Goal: Ask a question

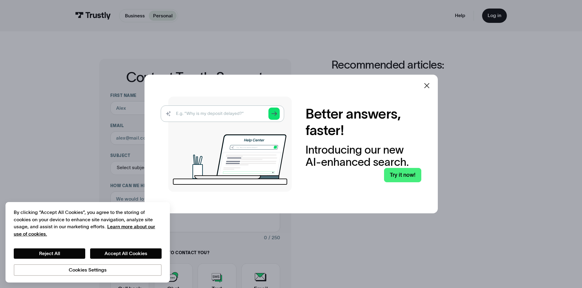
click at [429, 84] on icon at bounding box center [426, 85] width 7 height 7
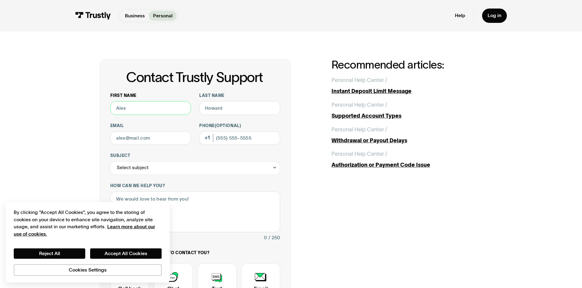
click at [145, 108] on input "First name" at bounding box center [150, 108] width 81 height 14
drag, startPoint x: 147, startPoint y: 108, endPoint x: 103, endPoint y: 107, distance: 44.0
click at [101, 107] on div "Contact Trustly Support First name Last name Email Phone (Optional) Subject Sel…" at bounding box center [195, 215] width 192 height 312
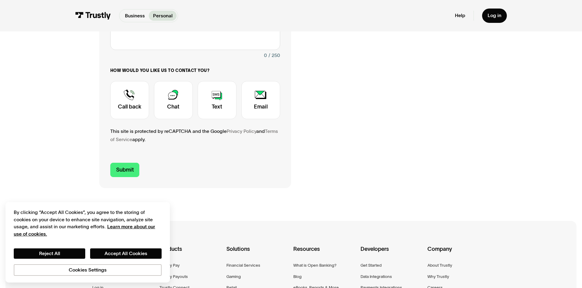
scroll to position [183, 0]
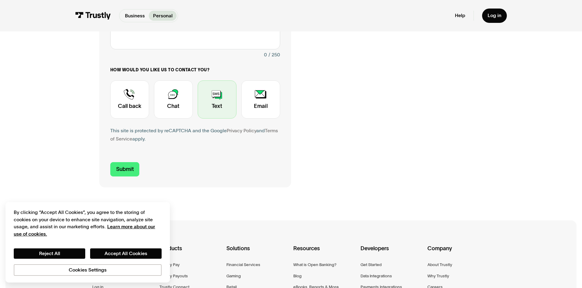
click at [216, 100] on div "Contact Trustly Support" at bounding box center [217, 100] width 39 height 38
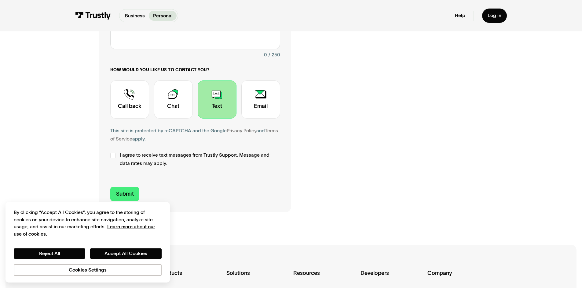
click at [143, 156] on span "I agree to receive text messages from Trustly Support. Message and data rates m…" at bounding box center [200, 159] width 160 height 16
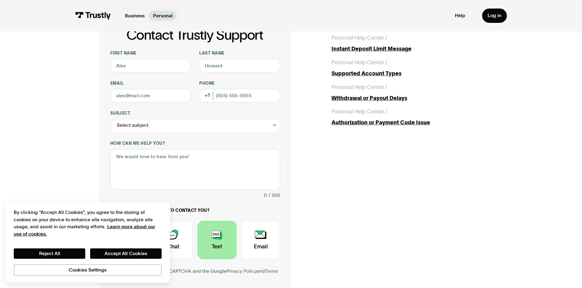
scroll to position [31, 0]
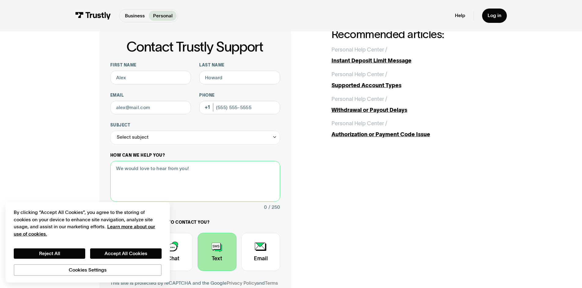
click at [166, 170] on textarea "How can we help you?" at bounding box center [195, 181] width 170 height 41
click at [162, 140] on div "Select subject" at bounding box center [195, 138] width 170 height 14
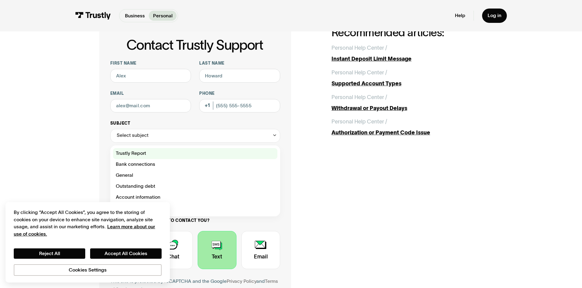
scroll to position [61, 0]
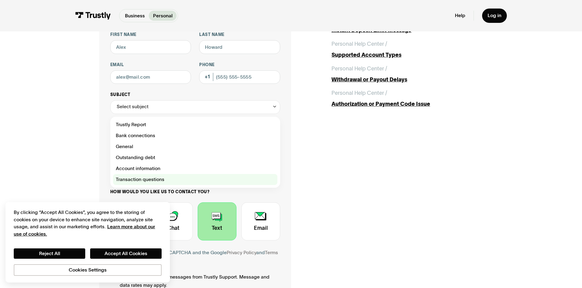
click at [153, 178] on div "Contact Trustly Support" at bounding box center [195, 179] width 164 height 11
type input "**********"
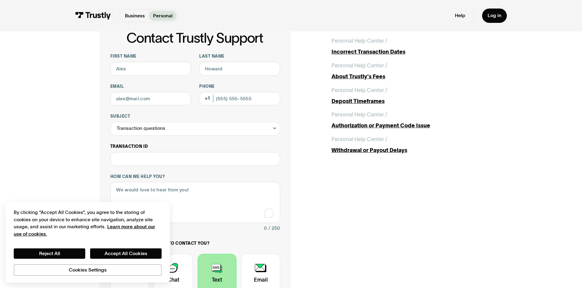
scroll to position [31, 0]
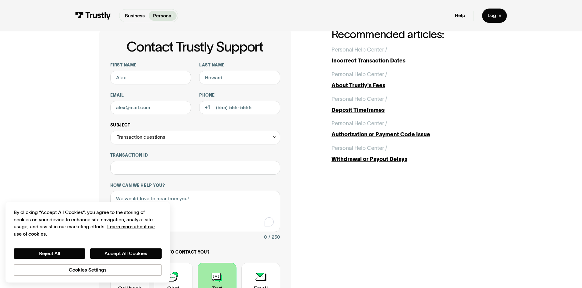
click at [171, 140] on div "Transaction questions" at bounding box center [195, 138] width 170 height 14
click at [365, 197] on div "**********" at bounding box center [290, 211] width 383 height 367
drag, startPoint x: 149, startPoint y: 79, endPoint x: 114, endPoint y: 77, distance: 35.2
click at [114, 77] on input "First name" at bounding box center [150, 78] width 81 height 14
type input "Ryan"
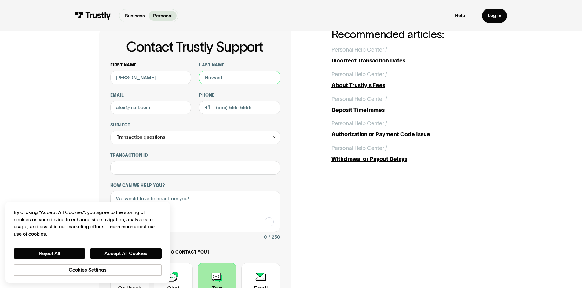
type input "Luepke"
type input "rdl.steelers@gmail.com"
type input "(864) 407-0708"
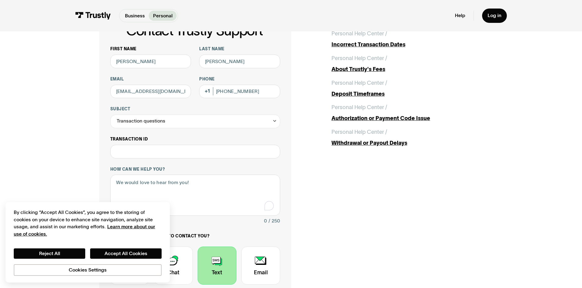
scroll to position [61, 0]
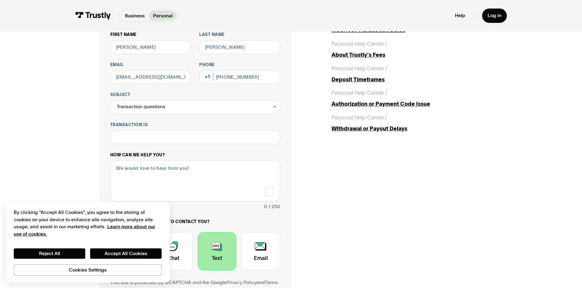
click at [159, 161] on div "How can we help you? 0 / 250" at bounding box center [195, 182] width 170 height 59
click at [158, 169] on textarea "How can we help you?" at bounding box center [195, 181] width 170 height 41
click at [157, 176] on textarea "I want to see if my recent transaction from Underdog of $420 is still being pro…" at bounding box center [195, 181] width 170 height 41
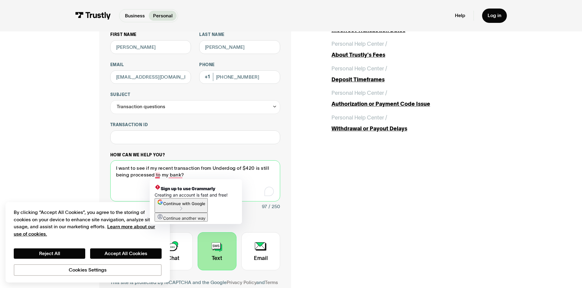
drag, startPoint x: 143, startPoint y: 185, endPoint x: 150, endPoint y: 184, distance: 6.7
click at [143, 185] on textarea "I want to see if my recent transaction from Underdog of $420 is still being pro…" at bounding box center [195, 181] width 170 height 41
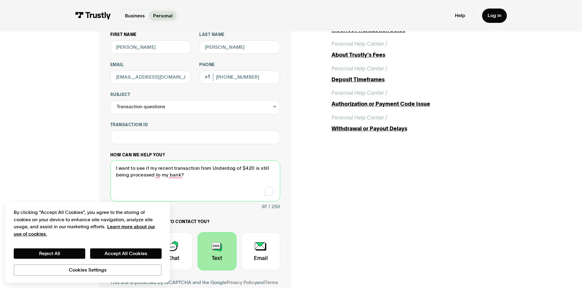
click at [191, 179] on textarea "I want to see if my recent transaction from Underdog of $420 is still being pro…" at bounding box center [195, 181] width 170 height 41
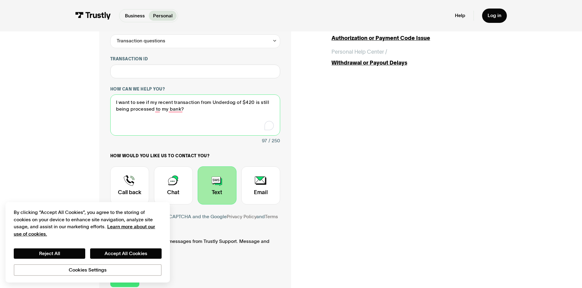
scroll to position [92, 0]
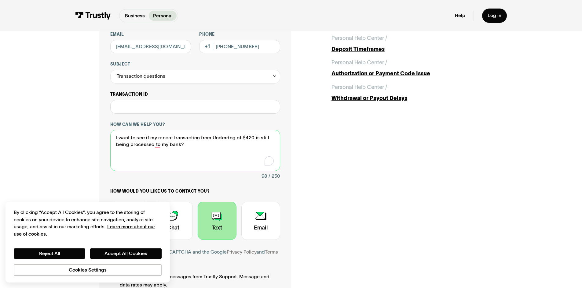
type textarea "I want to see if my recent transaction from Underdog of $420 is still being pro…"
click at [190, 106] on input "Transaction ID" at bounding box center [195, 107] width 170 height 14
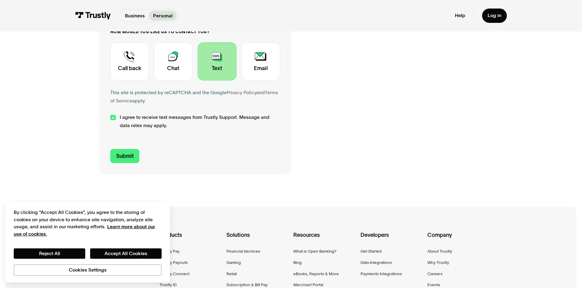
scroll to position [275, 0]
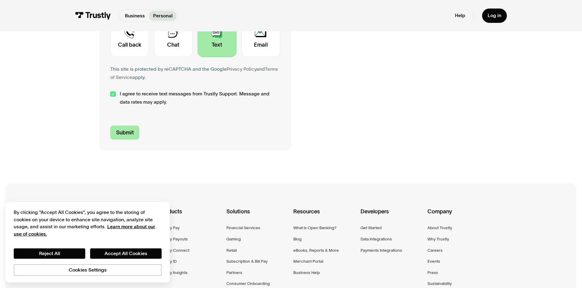
type input "**********"
click at [125, 133] on input "Submit" at bounding box center [124, 133] width 29 height 14
type input "+18644070708"
